Goal: Find contact information: Find contact information

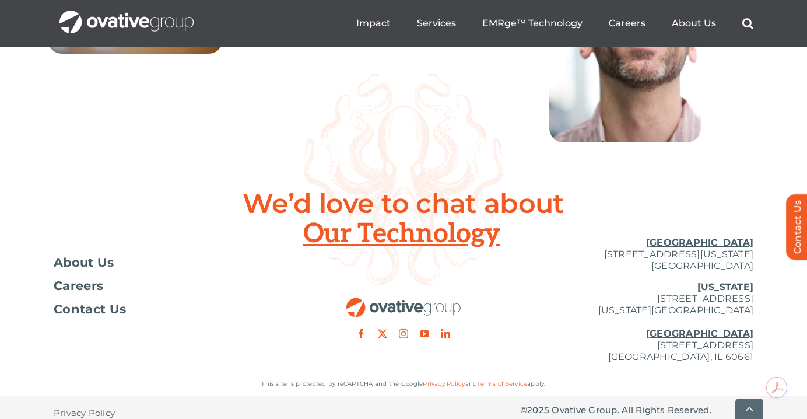
scroll to position [4351, 0]
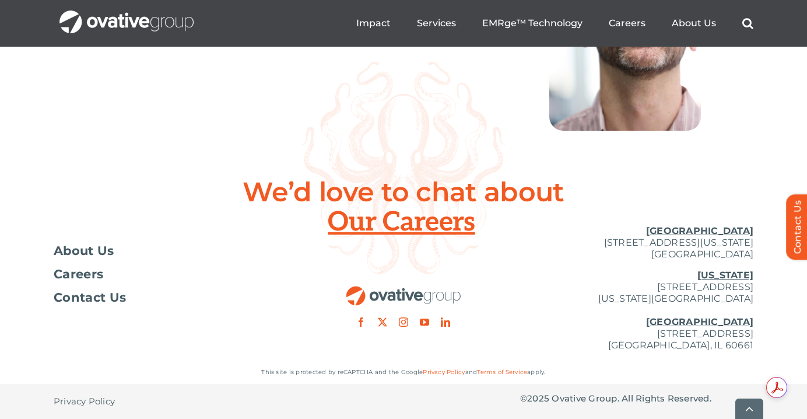
drag, startPoint x: 758, startPoint y: 254, endPoint x: 575, endPoint y: 246, distance: 183.4
click at [573, 245] on div "Toggle Navigation About Us Careers Contact Us [GEOGRAPHIC_DATA] [STREET_ADDRESS…" at bounding box center [403, 288] width 807 height 145
copy p "[STREET_ADDRESS][US_STATE]"
